Goal: Communication & Community: Answer question/provide support

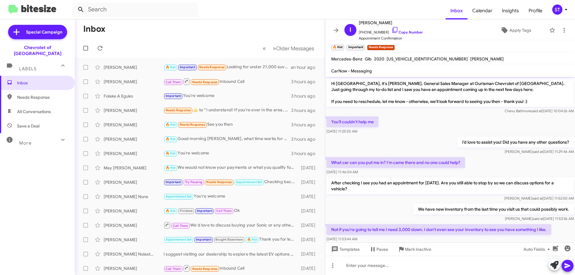
scroll to position [121, 0]
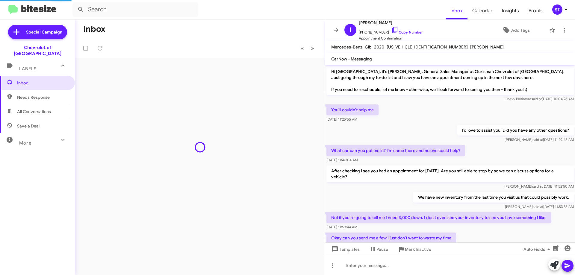
scroll to position [236, 0]
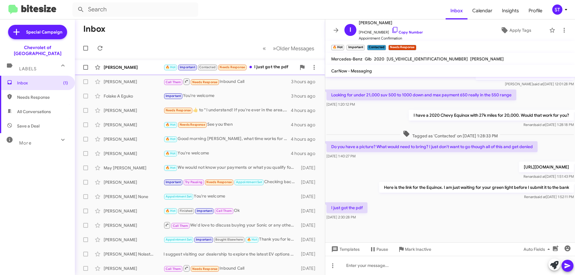
click at [147, 70] on div "[PERSON_NAME]" at bounding box center [134, 67] width 60 height 6
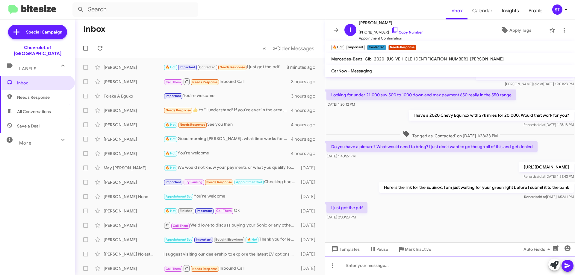
click at [401, 268] on div at bounding box center [450, 265] width 250 height 19
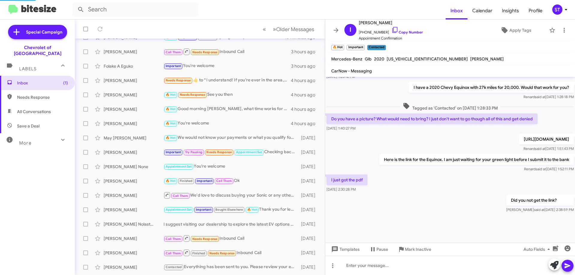
scroll to position [0, 0]
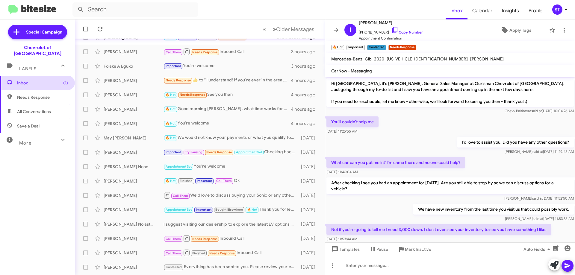
click at [56, 80] on span "Inbox (1)" at bounding box center [42, 83] width 51 height 6
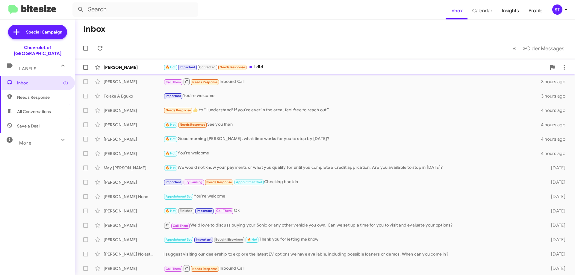
click at [271, 69] on div "🔥 Hot Important Contacted Needs Response I did" at bounding box center [354, 67] width 383 height 7
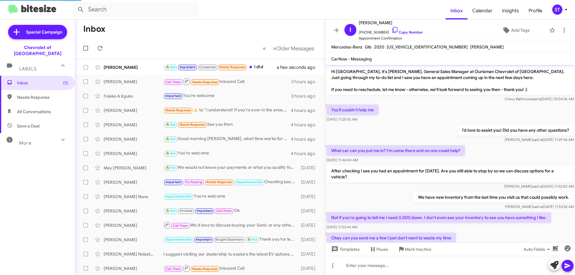
scroll to position [280, 0]
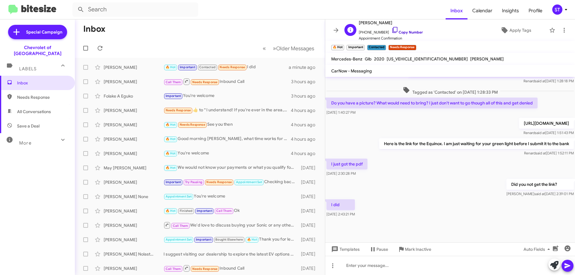
click at [391, 29] on icon at bounding box center [394, 29] width 7 height 7
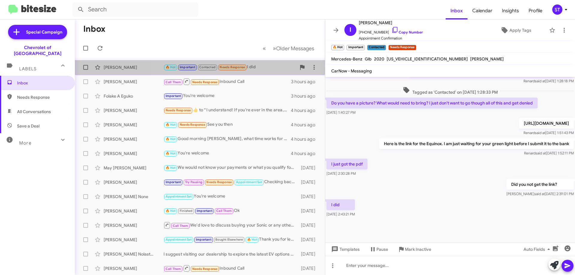
click at [269, 69] on div "🔥 Hot Important Contacted Needs Response I did" at bounding box center [229, 67] width 133 height 7
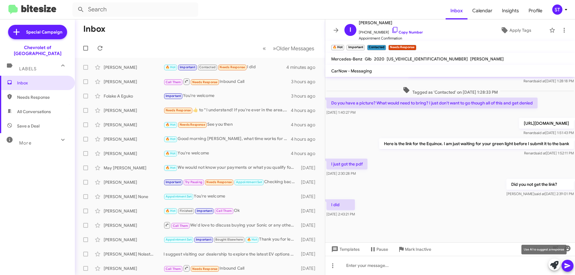
click at [553, 268] on icon at bounding box center [554, 265] width 8 height 8
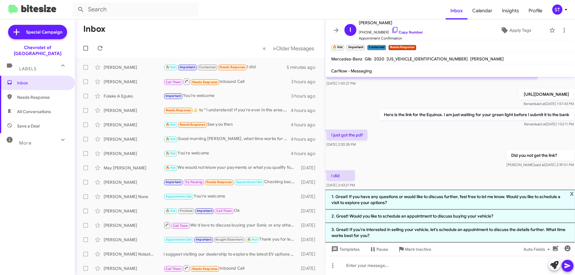
scroll to position [345, 0]
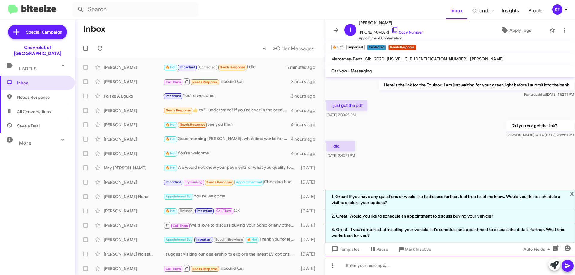
click at [360, 267] on div at bounding box center [450, 265] width 250 height 19
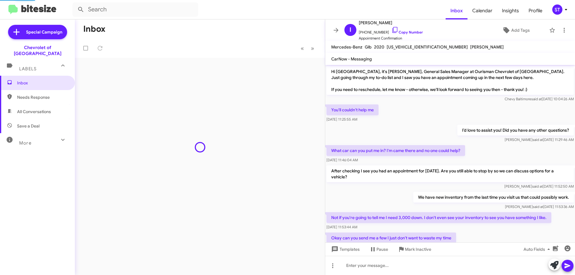
scroll to position [280, 0]
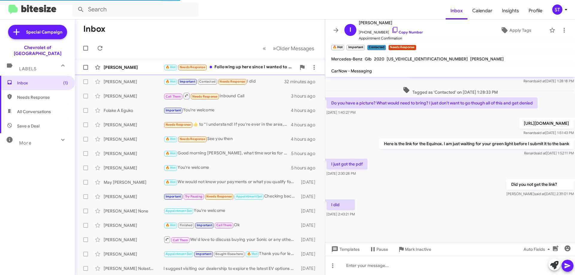
click at [227, 66] on div "🔥 Hot Needs Response Following up here since I wanted to give you all my busine…" at bounding box center [229, 67] width 133 height 7
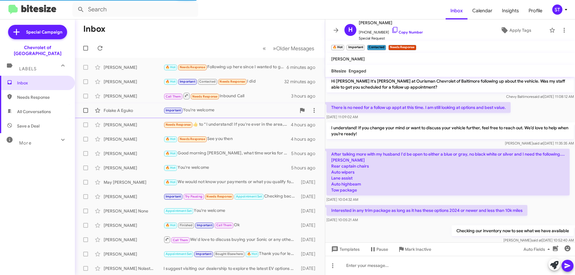
scroll to position [457, 0]
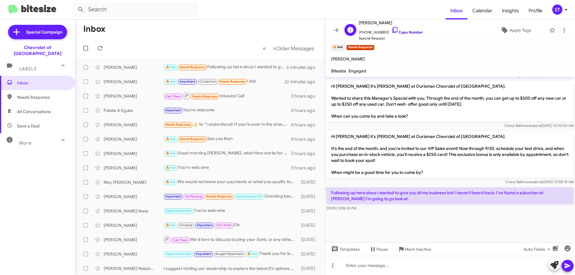
click at [391, 31] on icon at bounding box center [394, 29] width 7 height 7
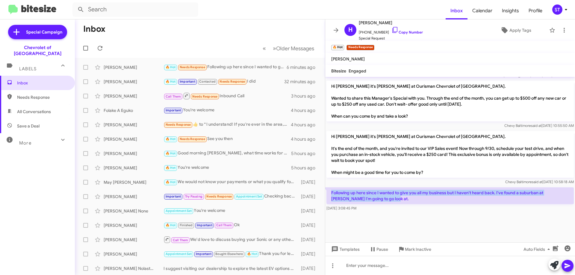
drag, startPoint x: 331, startPoint y: 192, endPoint x: 392, endPoint y: 198, distance: 61.1
click at [392, 198] on p "Following up here since I wanted to give you all my business but I haven't hear…" at bounding box center [449, 195] width 247 height 17
copy p "Following up here since I wanted to give you all my business but I haven't hear…"
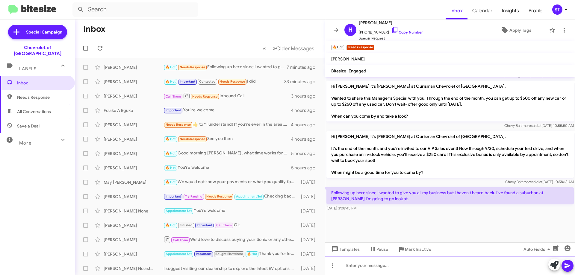
click at [416, 269] on div at bounding box center [450, 265] width 250 height 19
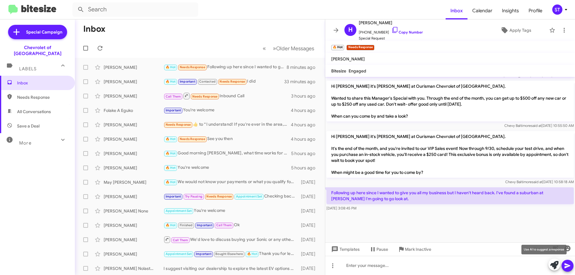
click at [555, 266] on icon at bounding box center [554, 265] width 8 height 8
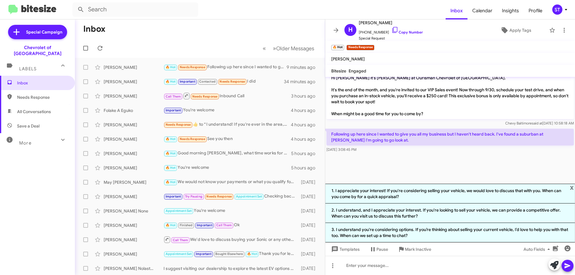
scroll to position [516, 0]
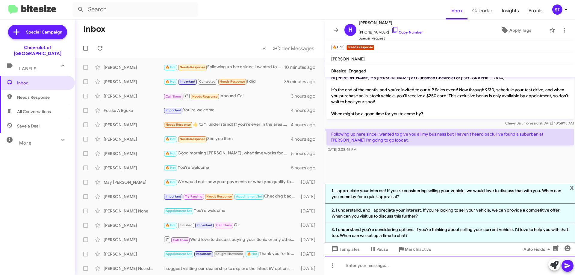
click at [370, 270] on div at bounding box center [450, 265] width 250 height 19
click at [351, 266] on div at bounding box center [450, 265] width 250 height 19
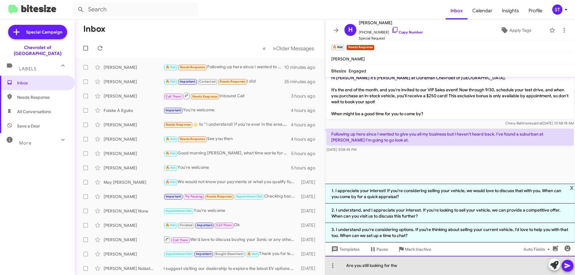
drag, startPoint x: 408, startPoint y: 266, endPoint x: 340, endPoint y: 274, distance: 68.2
click at [340, 274] on div "Are you still looking for the" at bounding box center [450, 265] width 250 height 19
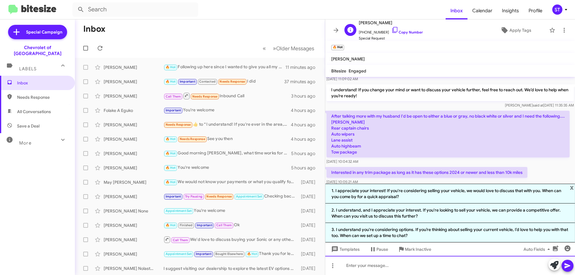
scroll to position [838, 0]
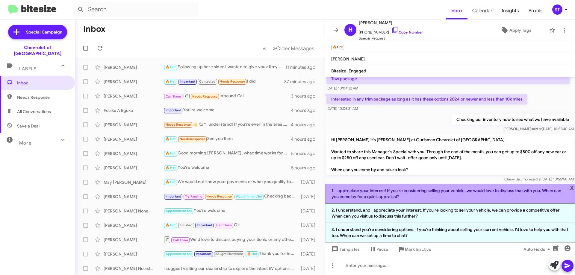
click at [568, 188] on li "1. I appreciate your interest! If you're considering selling your vehicle, we w…" at bounding box center [450, 194] width 250 height 20
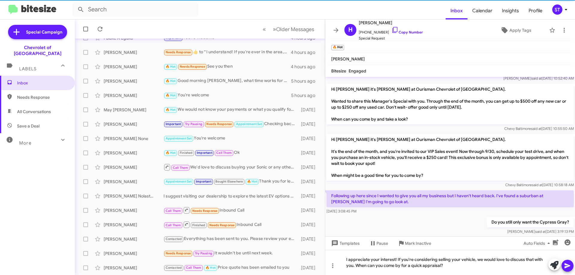
scroll to position [948, 0]
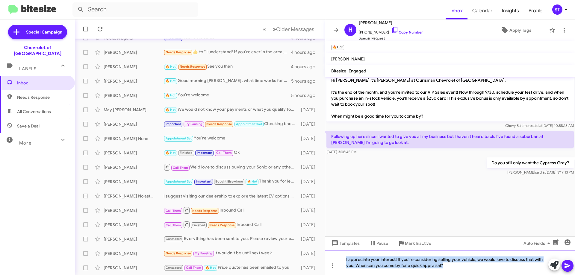
drag, startPoint x: 479, startPoint y: 269, endPoint x: 322, endPoint y: 252, distance: 158.3
click at [323, 256] on div "Inbox « Previous » Next Older Messages Hanna Roby 🔥 Hot Following up here since…" at bounding box center [325, 147] width 500 height 256
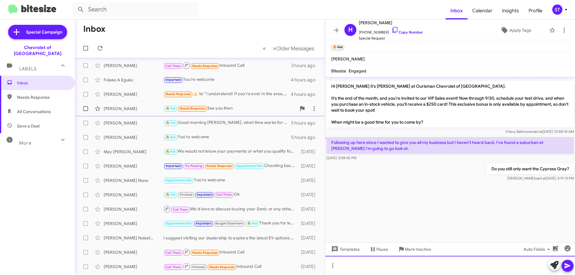
scroll to position [0, 0]
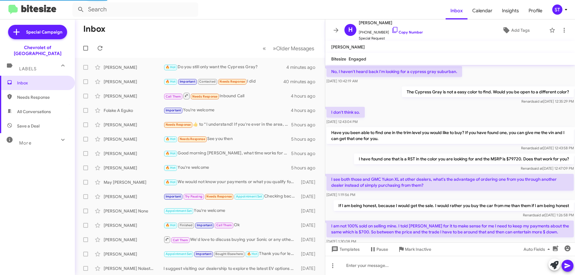
scroll to position [439, 0]
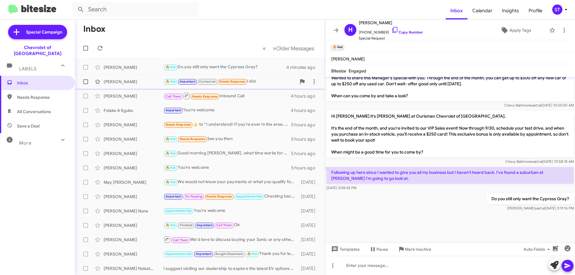
click at [260, 86] on div "India Brooks 🔥 Hot Important Contacted Needs Response I did 40 minutes ago" at bounding box center [200, 82] width 240 height 12
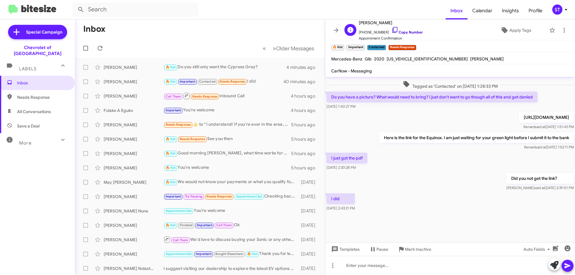
click at [391, 29] on icon at bounding box center [394, 29] width 7 height 7
drag, startPoint x: 233, startPoint y: 63, endPoint x: 238, endPoint y: 67, distance: 6.5
click at [233, 63] on div "Hanna Roby 🔥 Hot Needs Response No, I had replied that I'd be interested in the…" at bounding box center [200, 67] width 240 height 12
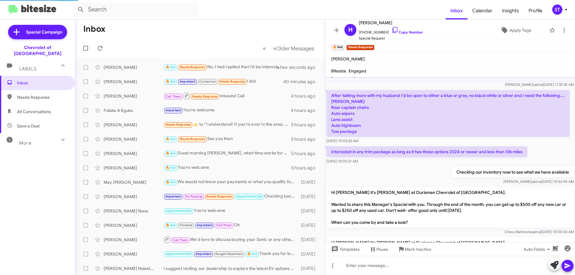
scroll to position [517, 0]
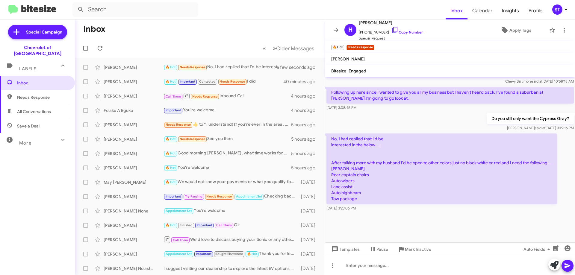
drag, startPoint x: 339, startPoint y: 132, endPoint x: 385, endPoint y: 197, distance: 79.9
click at [385, 197] on p "No, I had replied that I'd be interested in the below.... After talking more wi…" at bounding box center [441, 169] width 230 height 71
copy p "I had replied that I'd be interested in the below.... After talking more with m…"
click at [395, 222] on div at bounding box center [450, 228] width 250 height 30
click at [380, 226] on div at bounding box center [450, 228] width 250 height 30
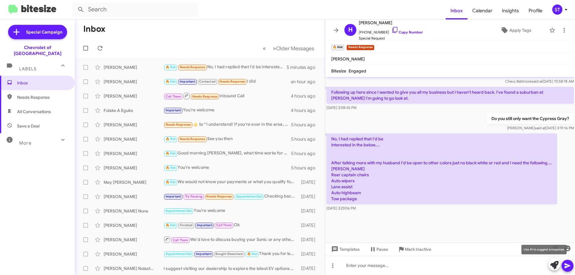
click at [550, 263] on icon at bounding box center [554, 265] width 8 height 8
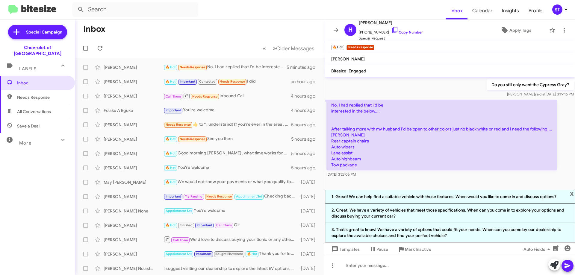
scroll to position [547, 0]
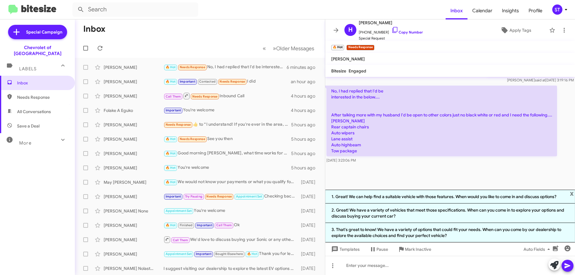
click at [221, 36] on mat-toolbar-row "Inbox" at bounding box center [200, 28] width 250 height 19
